Goal: Task Accomplishment & Management: Complete application form

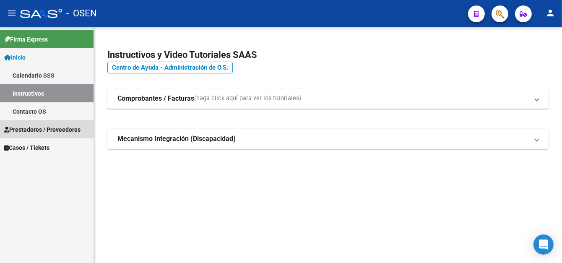
click at [37, 131] on span "Prestadores / Proveedores" at bounding box center [42, 129] width 76 height 9
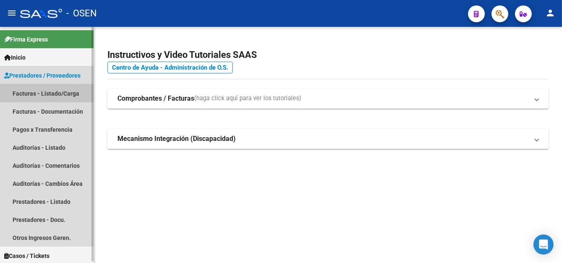
click at [53, 91] on link "Facturas - Listado/Carga" at bounding box center [47, 93] width 94 height 18
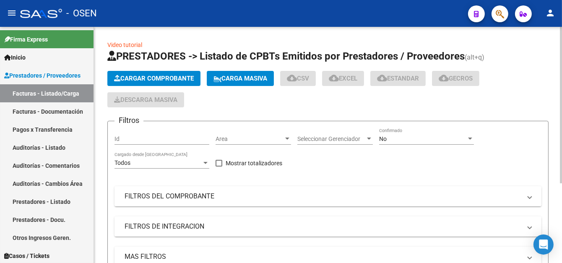
click at [159, 83] on button "Cargar Comprobante" at bounding box center [153, 78] width 93 height 15
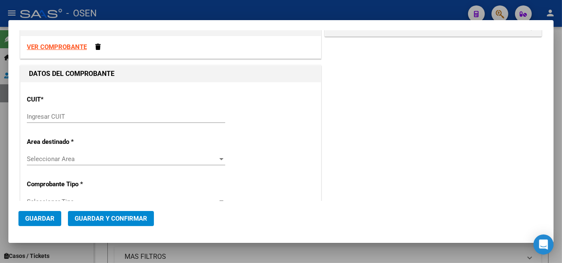
scroll to position [42, 0]
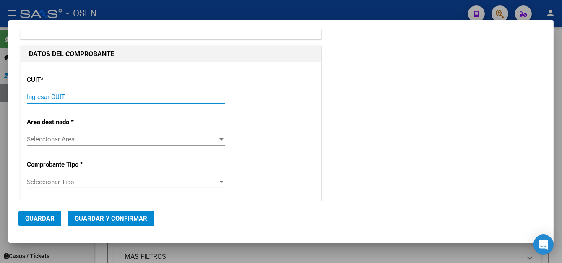
click at [91, 96] on input "Ingresar CUIT" at bounding box center [126, 97] width 198 height 8
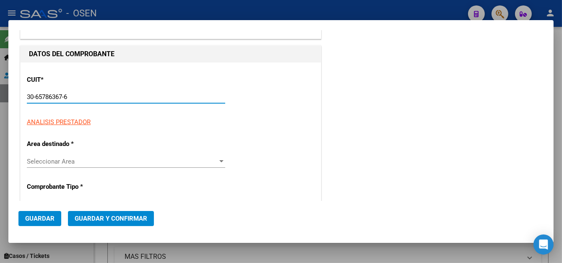
type input "30-65786367-6"
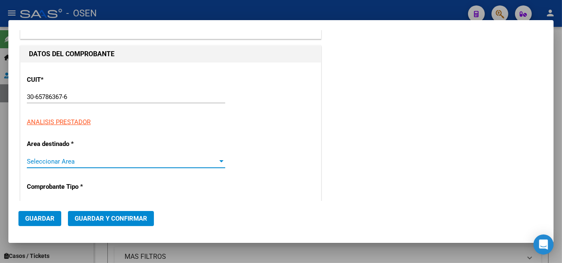
type input "64"
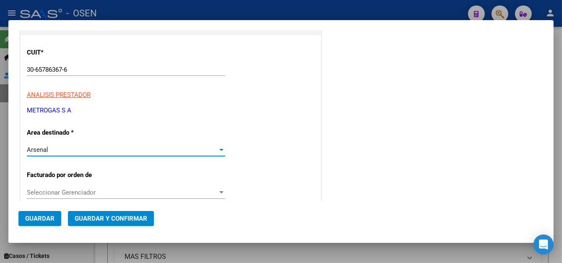
scroll to position [84, 0]
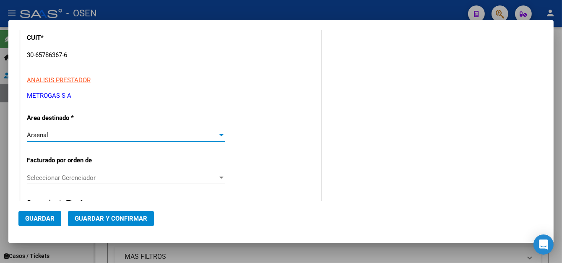
click at [45, 135] on span "Arsenal" at bounding box center [37, 135] width 21 height 8
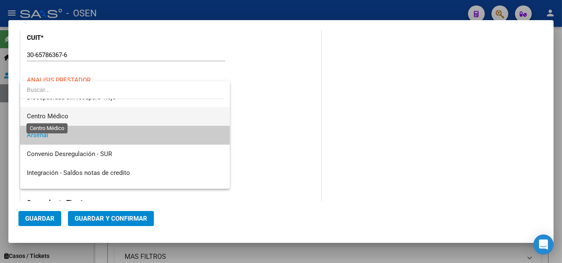
click at [56, 113] on span "Centro Médico" at bounding box center [48, 116] width 42 height 8
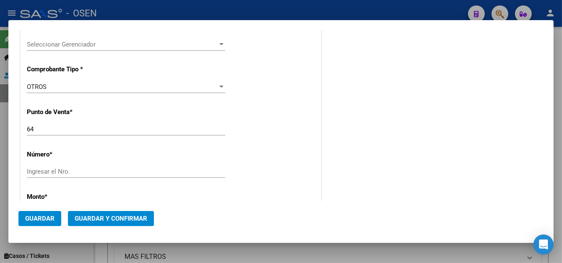
scroll to position [294, 0]
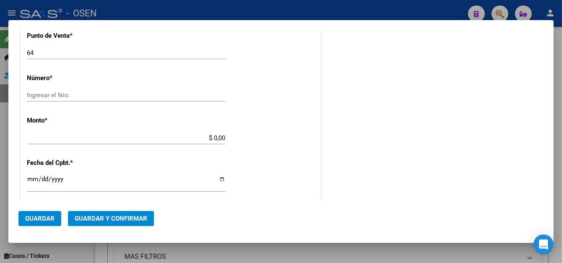
click at [49, 99] on input "Ingresar el Nro." at bounding box center [126, 95] width 198 height 8
type input "47787795"
click at [223, 136] on app-form-text-field "Monto * $ 0,00 Ingresar el monto" at bounding box center [129, 129] width 205 height 25
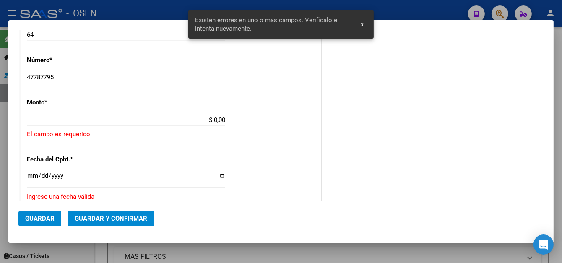
click at [222, 138] on p "El campo es requerido" at bounding box center [171, 135] width 288 height 10
click at [222, 120] on input "$ 0,00" at bounding box center [126, 120] width 198 height 8
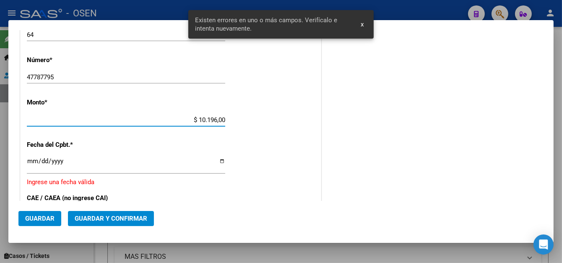
type input "$ 101.960,09"
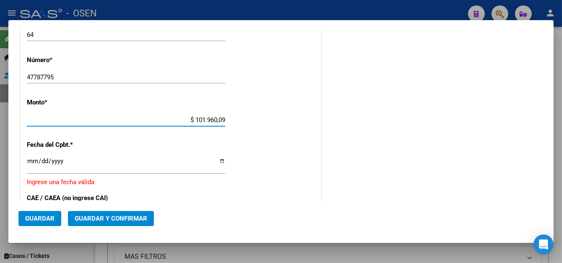
click at [25, 161] on div "CUIT * 30-65786367-6 Ingresar CUIT ANALISIS PRESTADOR METROGAS S A ARCA Padrón …" at bounding box center [171, 114] width 300 height 642
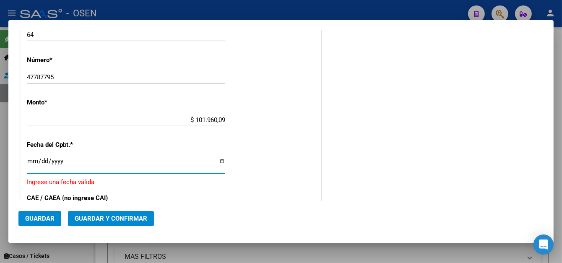
click at [33, 162] on input "Ingresar la fecha" at bounding box center [126, 164] width 198 height 13
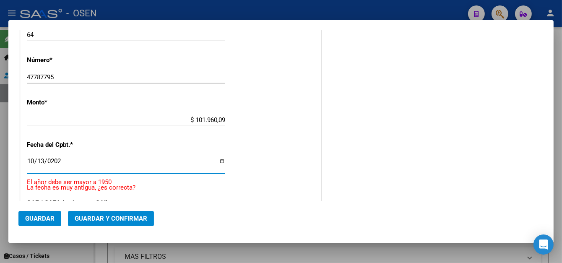
type input "2025-10-13"
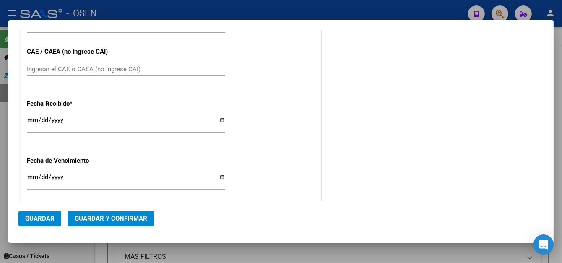
scroll to position [521, 0]
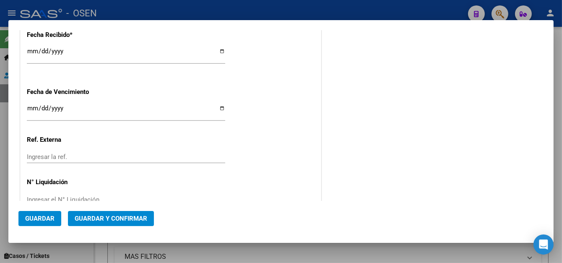
click at [27, 109] on input "Ingresar la fecha" at bounding box center [126, 111] width 198 height 13
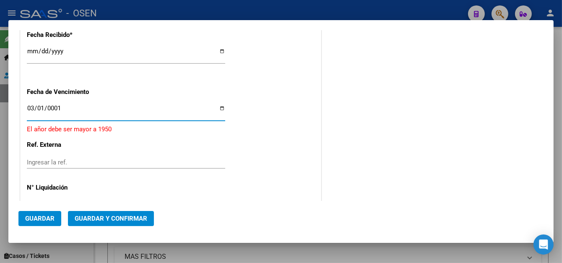
type input "0011-03-01"
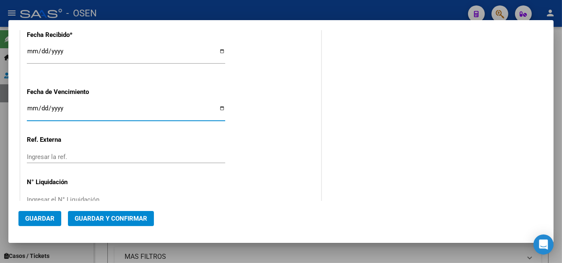
click at [27, 109] on input "Ingresar la fecha" at bounding box center [126, 111] width 198 height 13
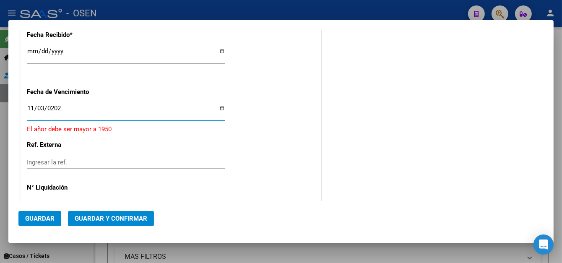
type input "2025-11-03"
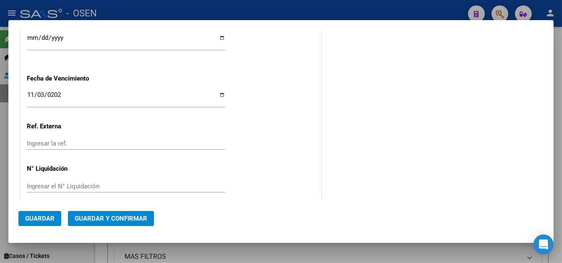
scroll to position [542, 0]
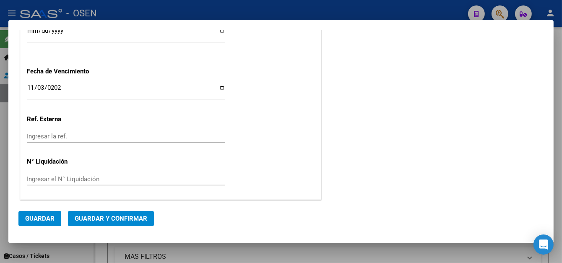
click at [34, 221] on span "Guardar" at bounding box center [39, 219] width 29 height 8
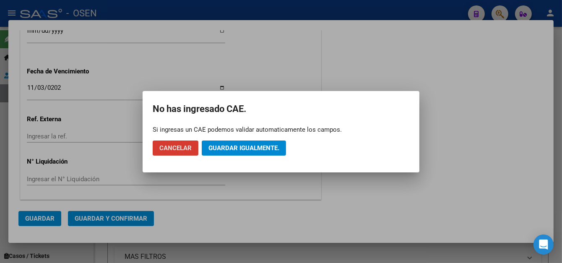
click at [232, 144] on span "Guardar igualmente." at bounding box center [243, 148] width 71 height 8
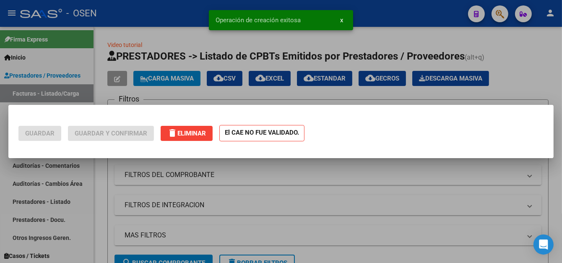
scroll to position [0, 0]
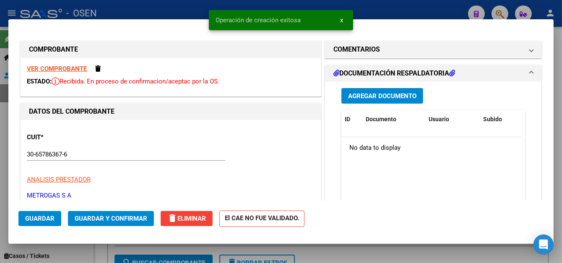
click at [185, 12] on div at bounding box center [281, 131] width 562 height 263
type input "$ 0,00"
